Goal: Task Accomplishment & Management: Manage account settings

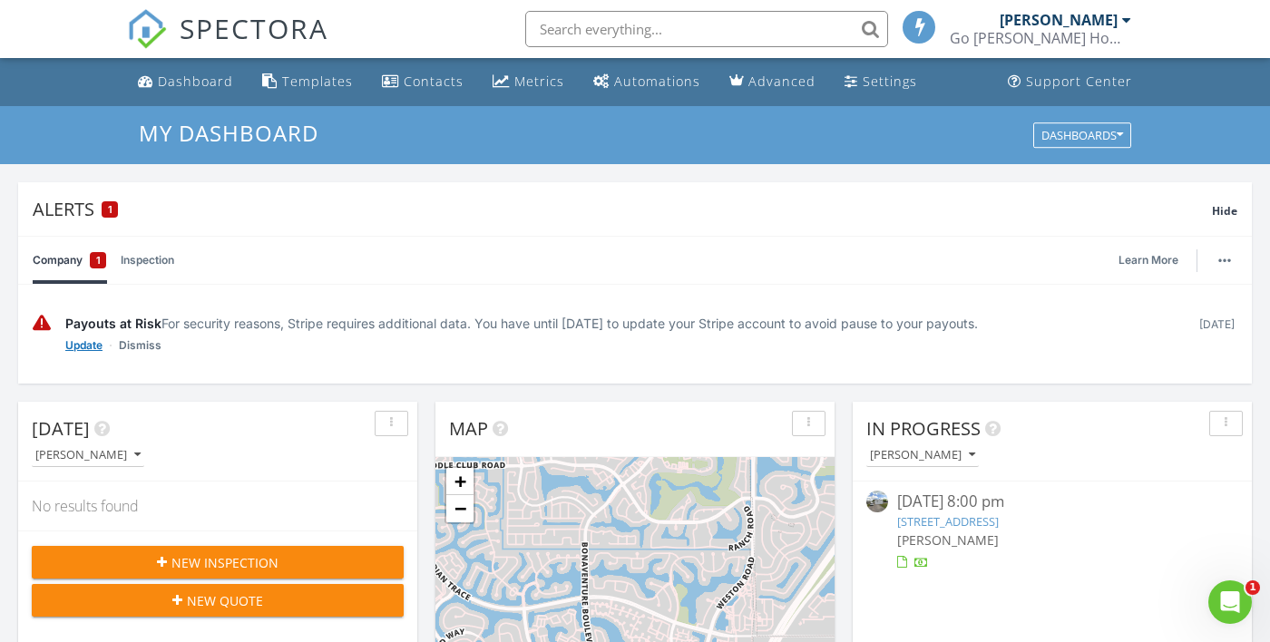
click at [71, 349] on link "Update" at bounding box center [83, 346] width 37 height 18
click at [309, 325] on div "Payouts at Risk For security reasons, Stripe requires additional data. You have…" at bounding box center [623, 323] width 1117 height 19
click at [1227, 220] on div "Hide" at bounding box center [1224, 210] width 25 height 22
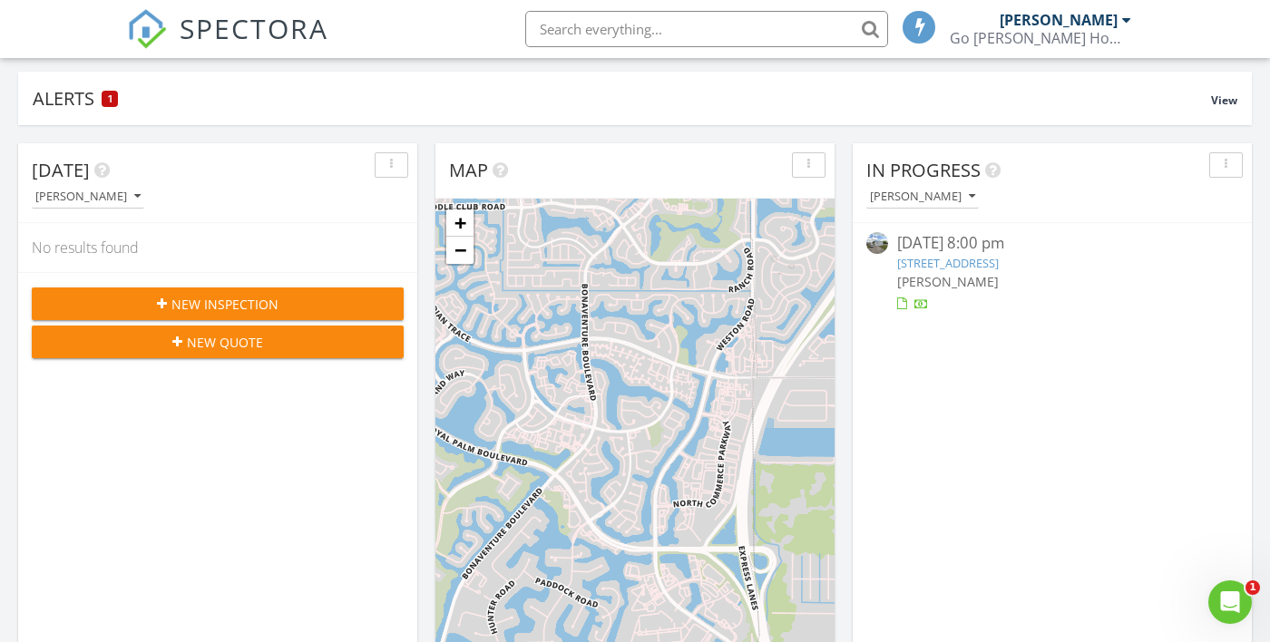
scroll to position [58, 0]
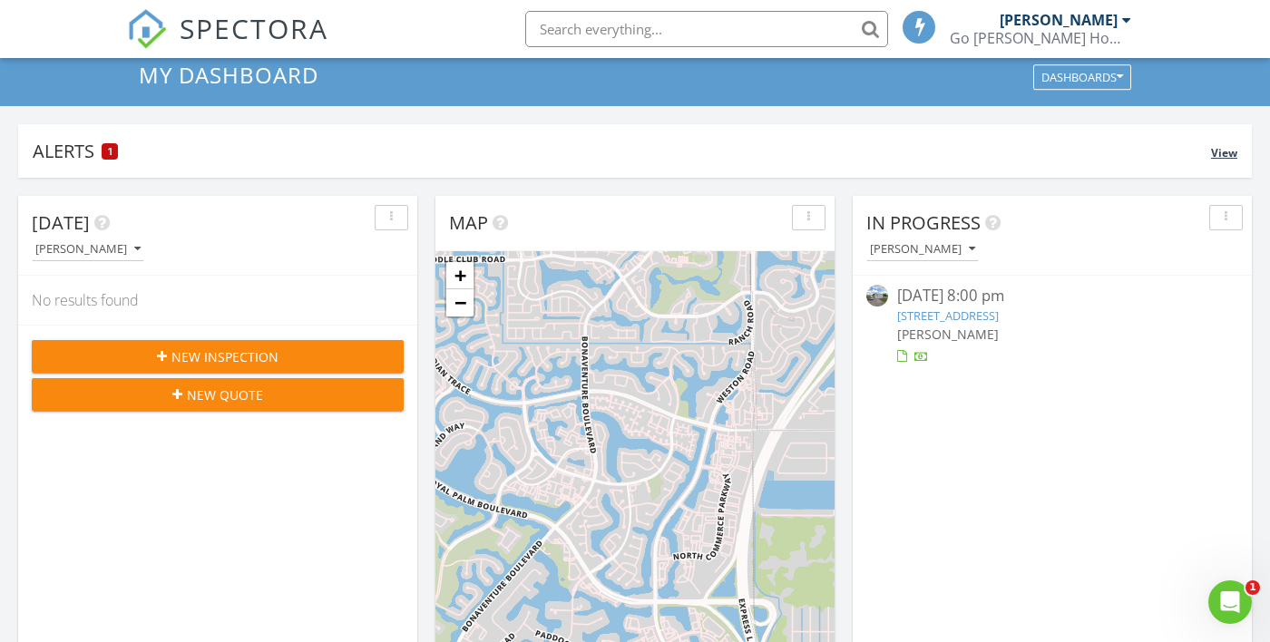
click at [65, 152] on div "Alerts 1" at bounding box center [622, 151] width 1179 height 24
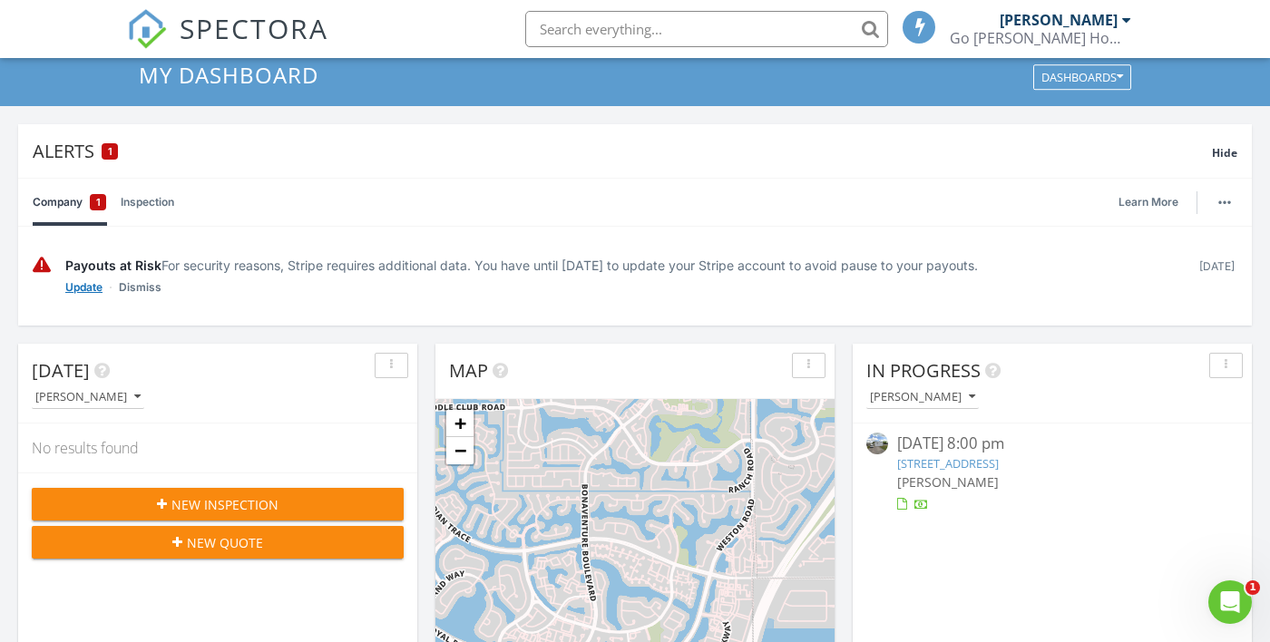
click at [89, 291] on link "Update" at bounding box center [83, 288] width 37 height 18
